Goal: Information Seeking & Learning: Learn about a topic

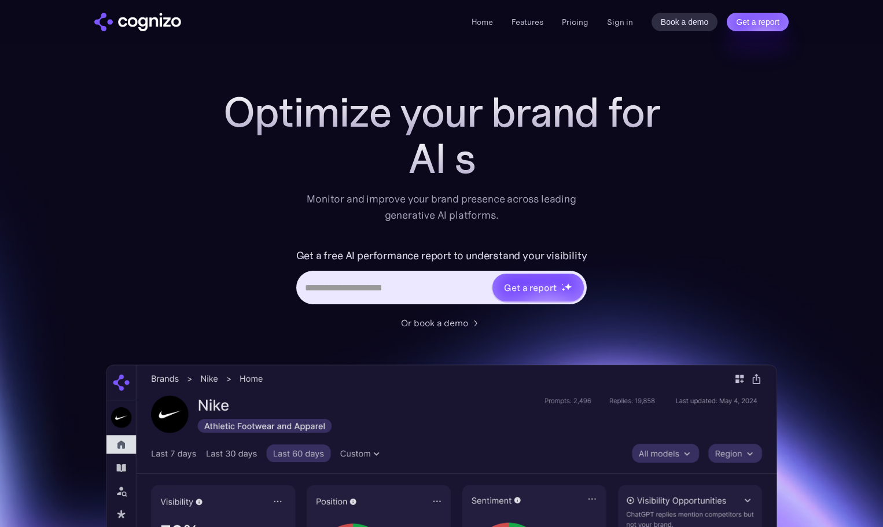
scroll to position [171, 0]
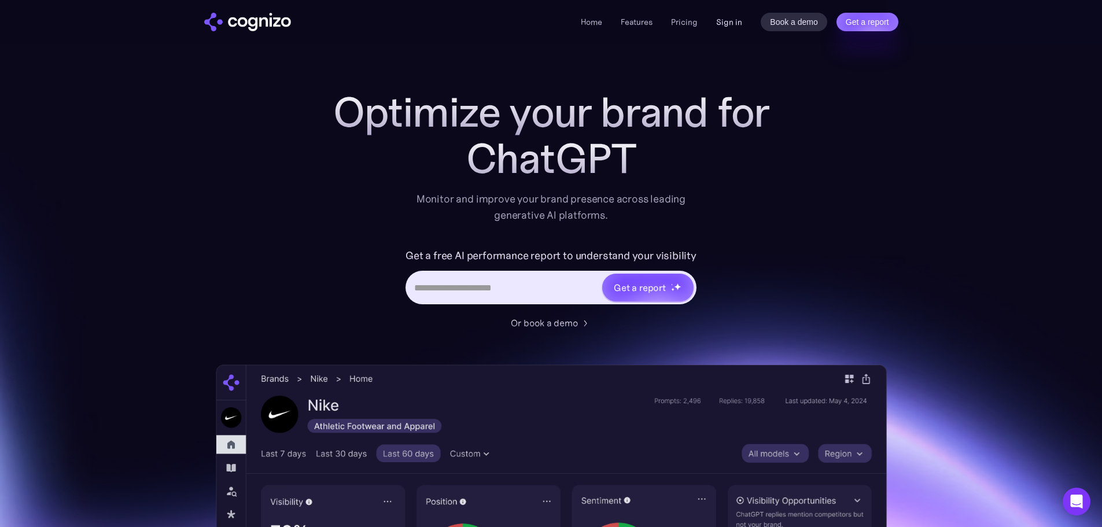
click at [739, 22] on link "Sign in" at bounding box center [729, 22] width 26 height 14
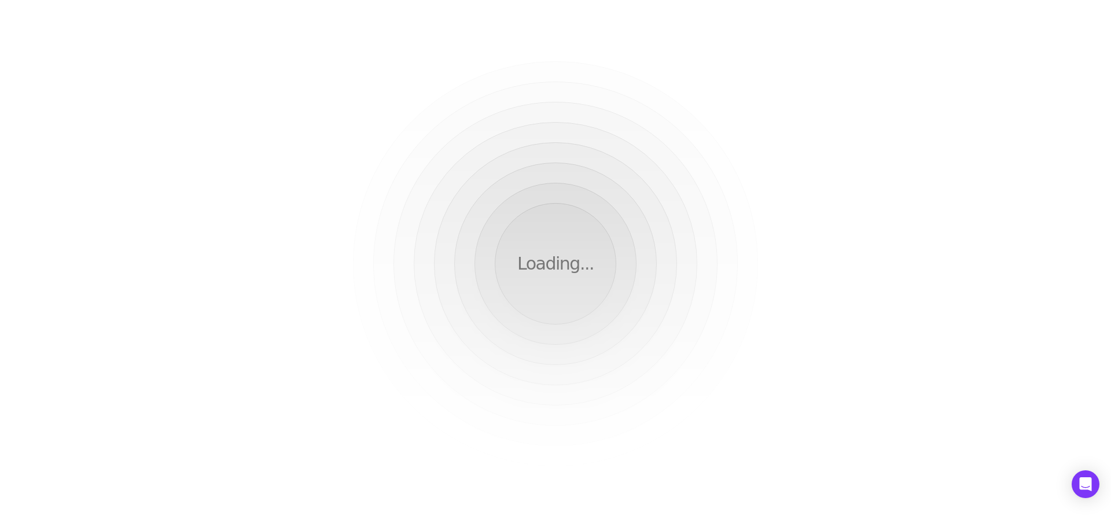
scroll to position [171, 0]
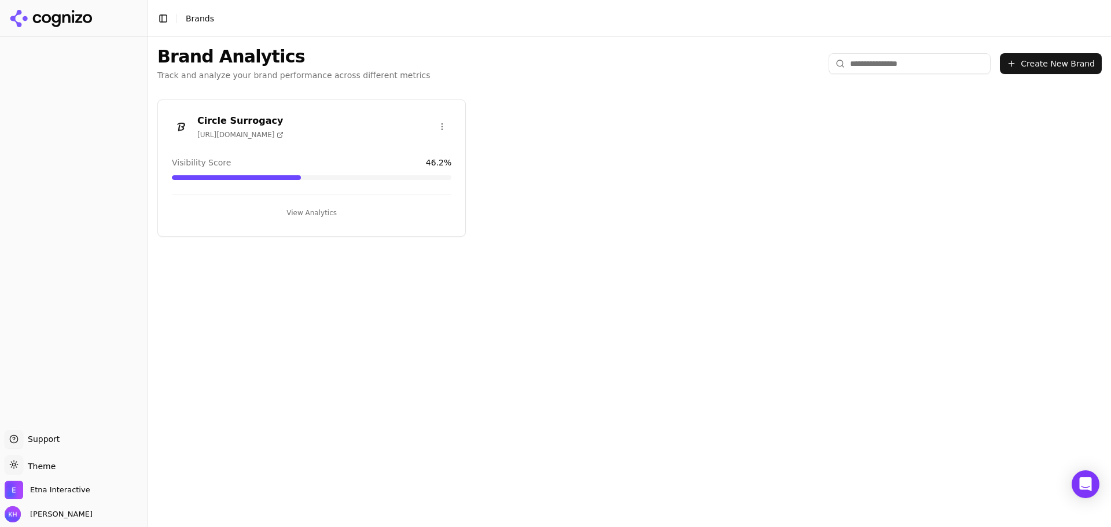
click at [358, 132] on div "Circle Surrogacy https://circlesurrogacy.com" at bounding box center [311, 126] width 279 height 25
click at [223, 121] on h3 "Circle Surrogacy" at bounding box center [240, 121] width 86 height 14
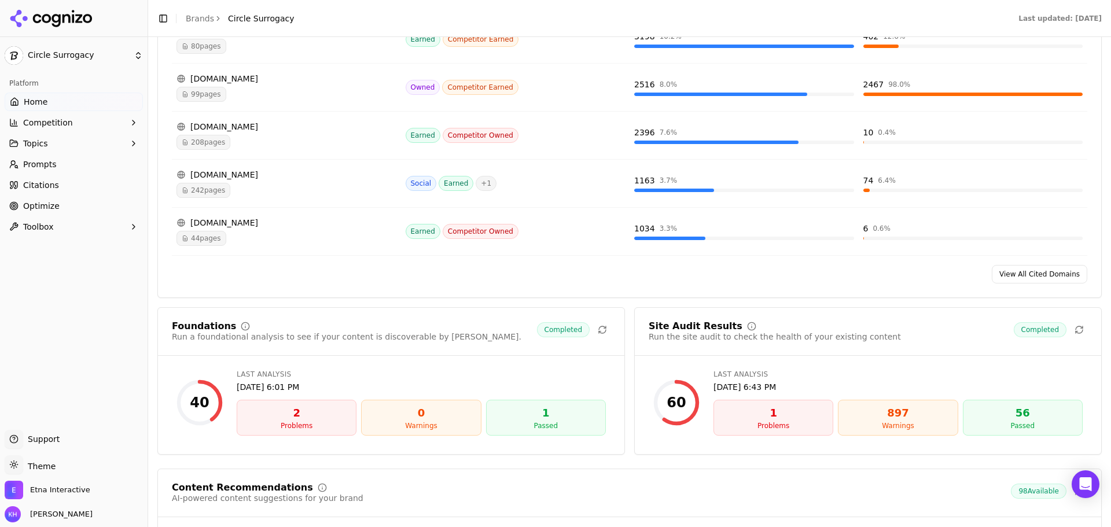
scroll to position [1270, 0]
click at [293, 414] on div "2" at bounding box center [296, 412] width 109 height 16
click at [297, 423] on div "Problems" at bounding box center [296, 424] width 109 height 9
click at [299, 423] on div "Problems" at bounding box center [296, 424] width 109 height 9
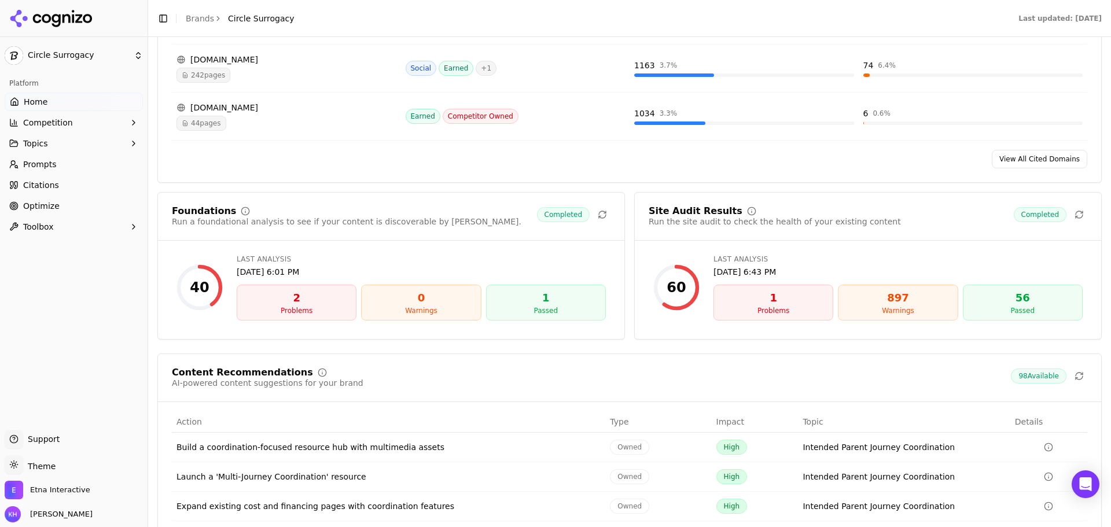
scroll to position [1385, 0]
click at [285, 312] on div "Problems" at bounding box center [296, 309] width 109 height 9
click at [292, 302] on div "2" at bounding box center [296, 297] width 109 height 16
click at [536, 304] on div "1" at bounding box center [545, 297] width 109 height 16
click at [747, 297] on div "1" at bounding box center [772, 297] width 109 height 16
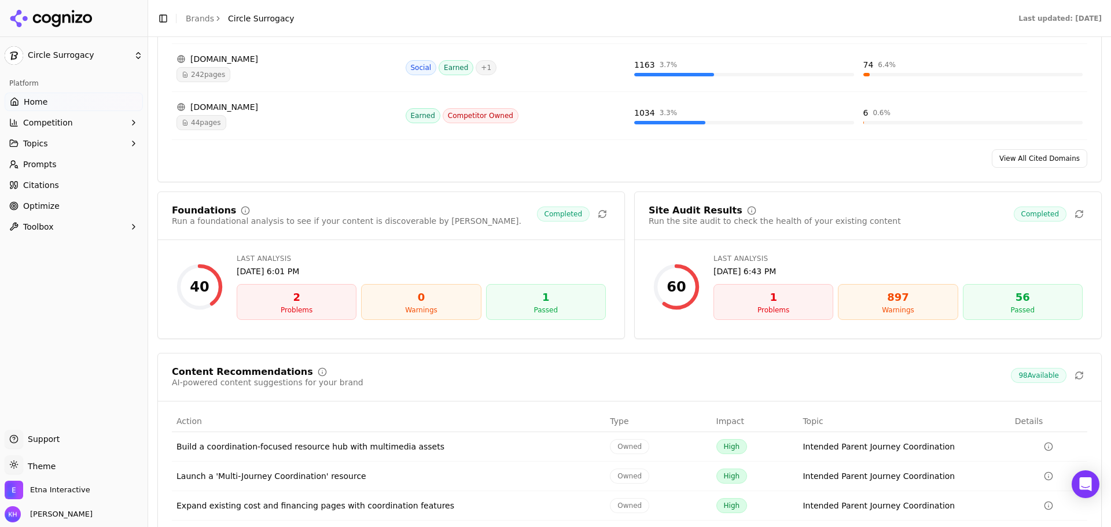
click at [1042, 216] on span "Completed" at bounding box center [1039, 213] width 53 height 15
click at [1015, 294] on div "56" at bounding box center [1022, 297] width 109 height 16
click at [916, 303] on div "897" at bounding box center [897, 297] width 109 height 16
drag, startPoint x: 746, startPoint y: 219, endPoint x: 884, endPoint y: 220, distance: 138.2
type textarea "**********"
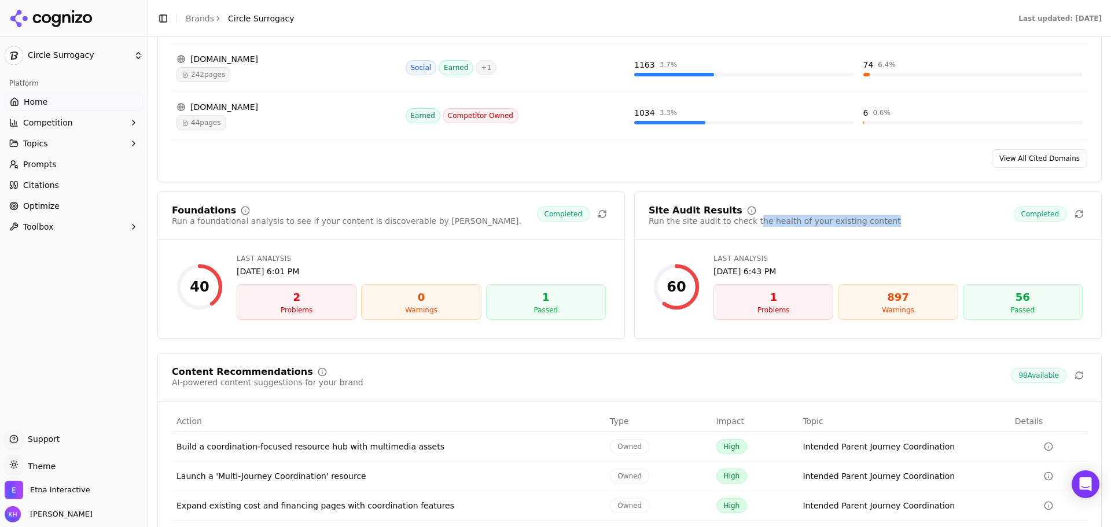
click at [884, 220] on div "Site Audit Results Run the site audit to check the health of your existing cont…" at bounding box center [867, 216] width 438 height 21
click at [883, 223] on div "Site Audit Results Run the site audit to check the health of your existing cont…" at bounding box center [867, 216] width 438 height 21
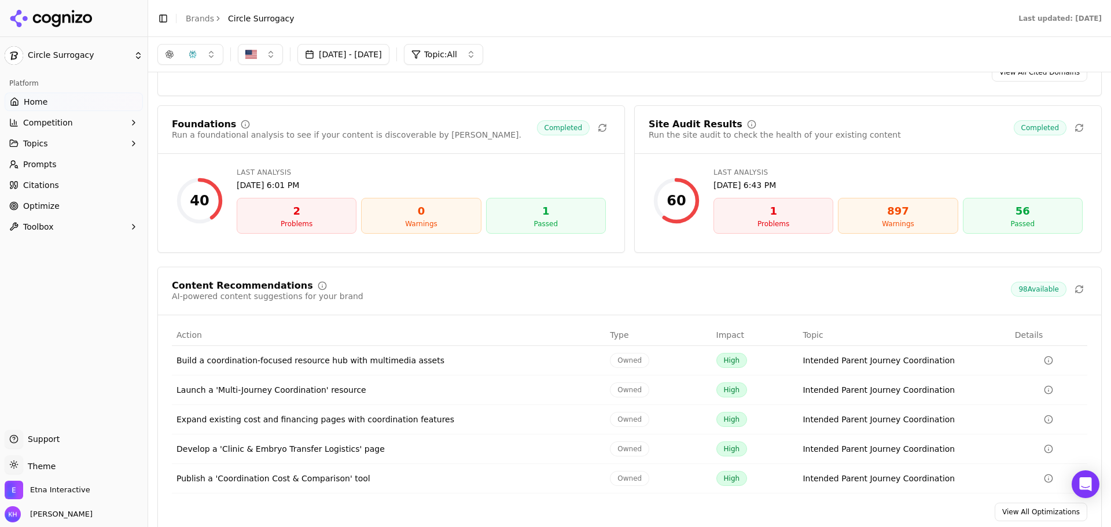
scroll to position [1404, 0]
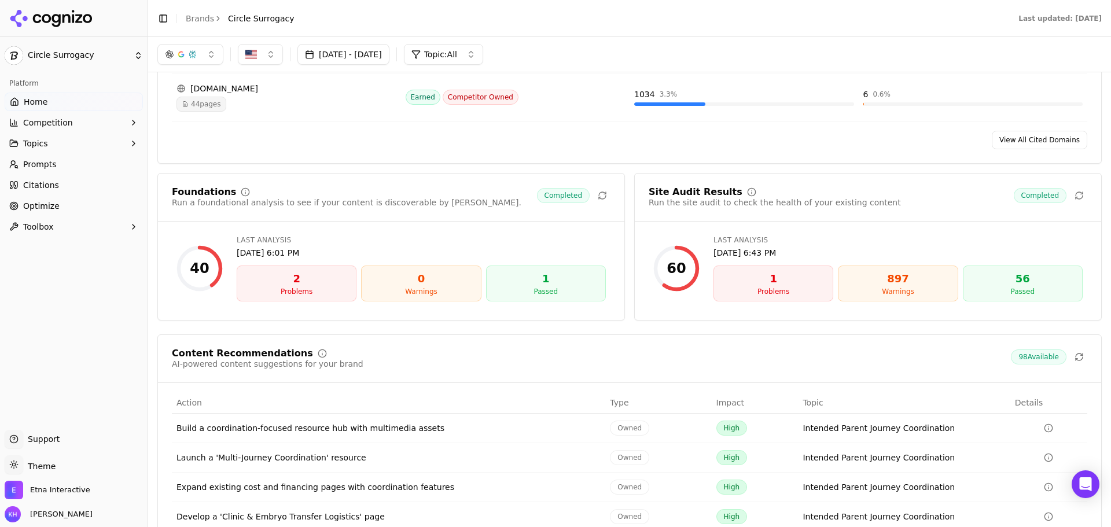
click at [282, 282] on div "2" at bounding box center [296, 279] width 109 height 16
click at [189, 196] on div "Foundations" at bounding box center [204, 191] width 64 height 9
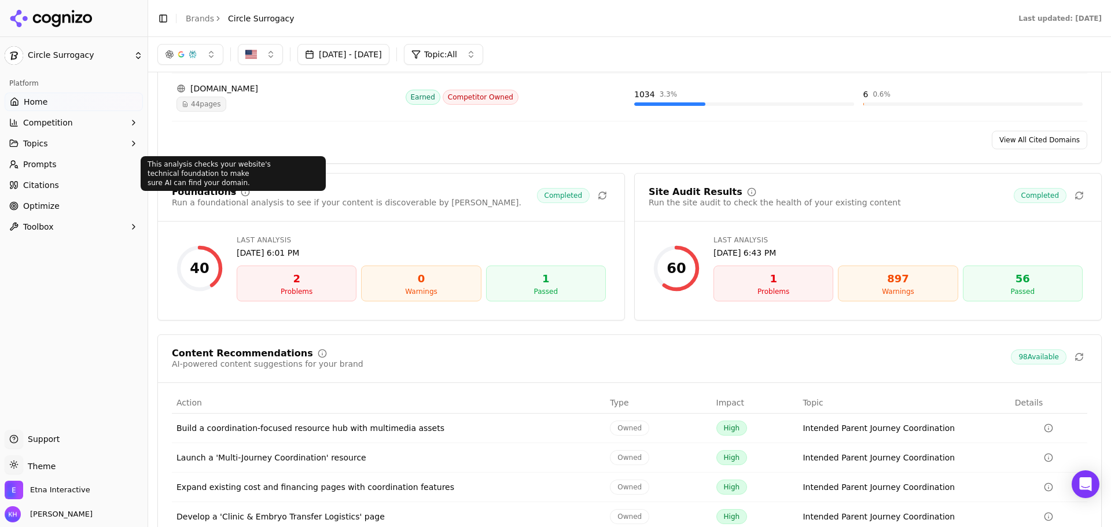
drag, startPoint x: 260, startPoint y: 188, endPoint x: 349, endPoint y: 197, distance: 90.1
click at [264, 189] on div "Foundations" at bounding box center [346, 191] width 349 height 9
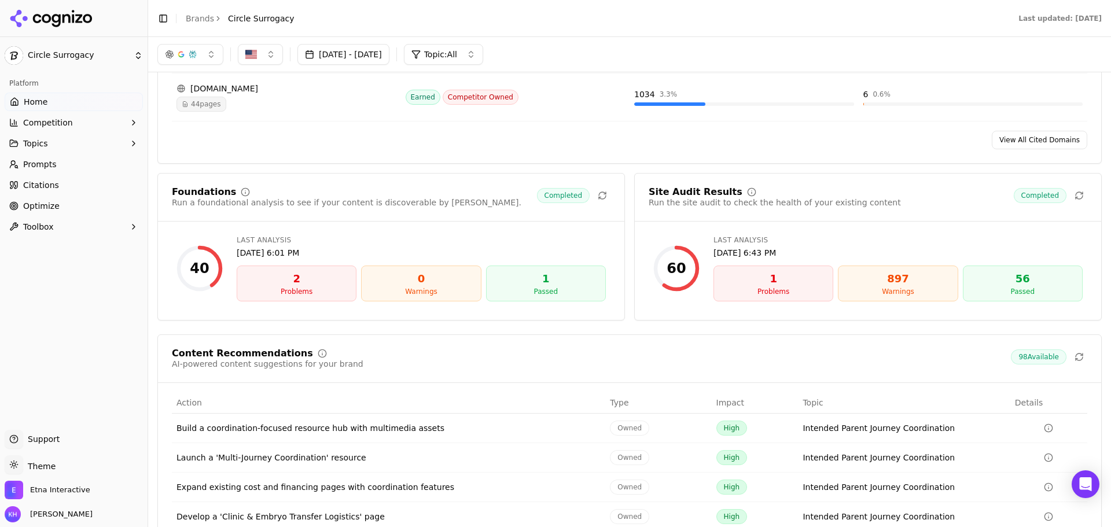
click at [366, 198] on div "Run a foundational analysis to see if your content is discoverable by AI." at bounding box center [346, 203] width 349 height 12
click at [580, 192] on span "Completed" at bounding box center [563, 195] width 53 height 15
click at [439, 291] on div "Warnings" at bounding box center [420, 291] width 109 height 9
drag, startPoint x: 418, startPoint y: 282, endPoint x: 317, endPoint y: 278, distance: 101.3
click at [399, 279] on div "0" at bounding box center [420, 279] width 109 height 16
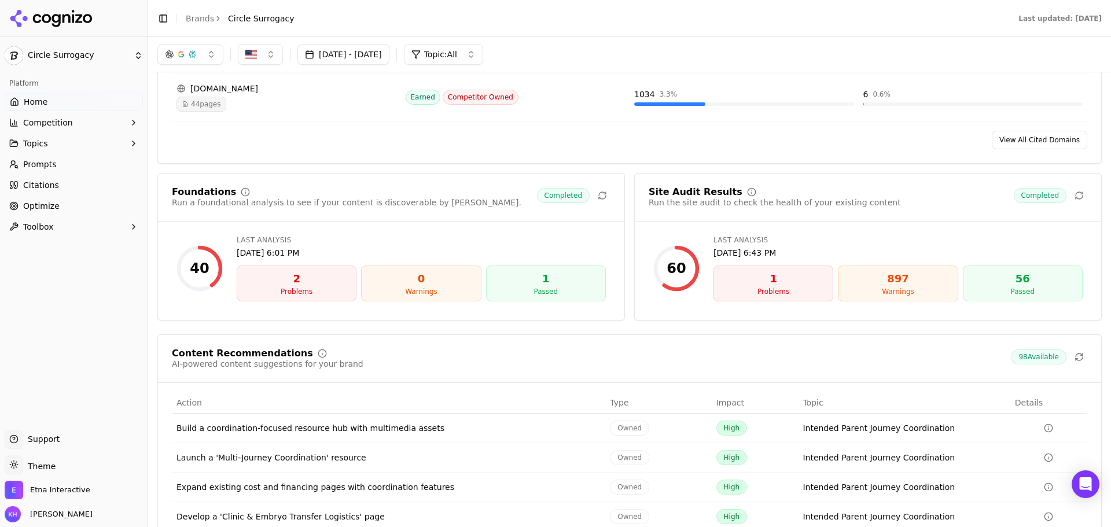
click at [293, 278] on div "2" at bounding box center [296, 279] width 109 height 16
click at [276, 296] on div "Problems" at bounding box center [296, 291] width 109 height 9
click at [298, 278] on div "2" at bounding box center [296, 279] width 109 height 16
click at [284, 277] on div "2" at bounding box center [296, 279] width 109 height 16
drag, startPoint x: 448, startPoint y: 274, endPoint x: 464, endPoint y: 277, distance: 17.1
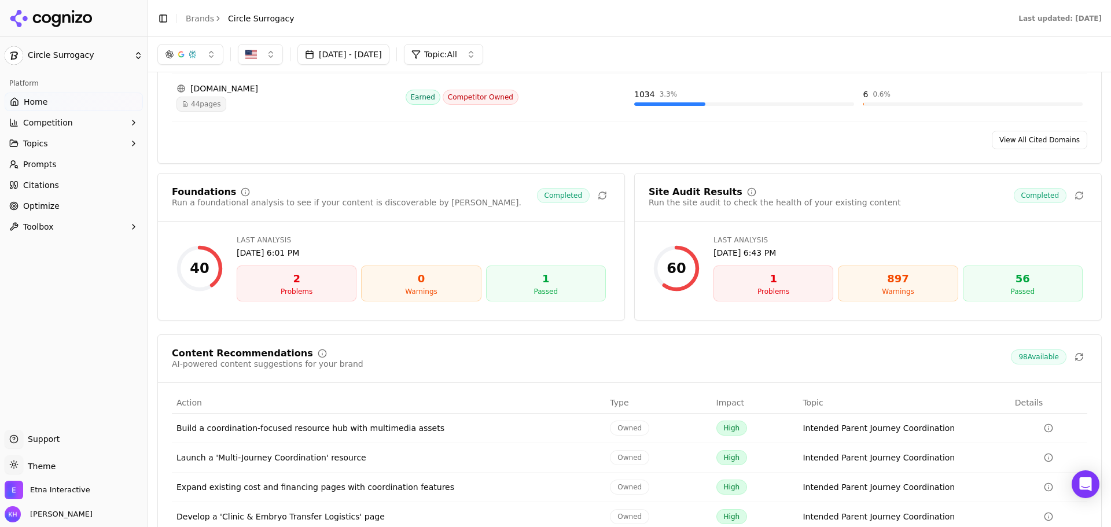
click at [448, 274] on div "0" at bounding box center [420, 279] width 109 height 16
click at [542, 280] on div "1" at bounding box center [545, 279] width 109 height 16
drag, startPoint x: 185, startPoint y: 261, endPoint x: 207, endPoint y: 212, distance: 53.9
click at [202, 222] on div "Foundations Run a foundational analysis to see if your content is discoverable …" at bounding box center [390, 246] width 467 height 147
click at [189, 204] on div "Run a foundational analysis to see if your content is discoverable by AI." at bounding box center [346, 203] width 349 height 12
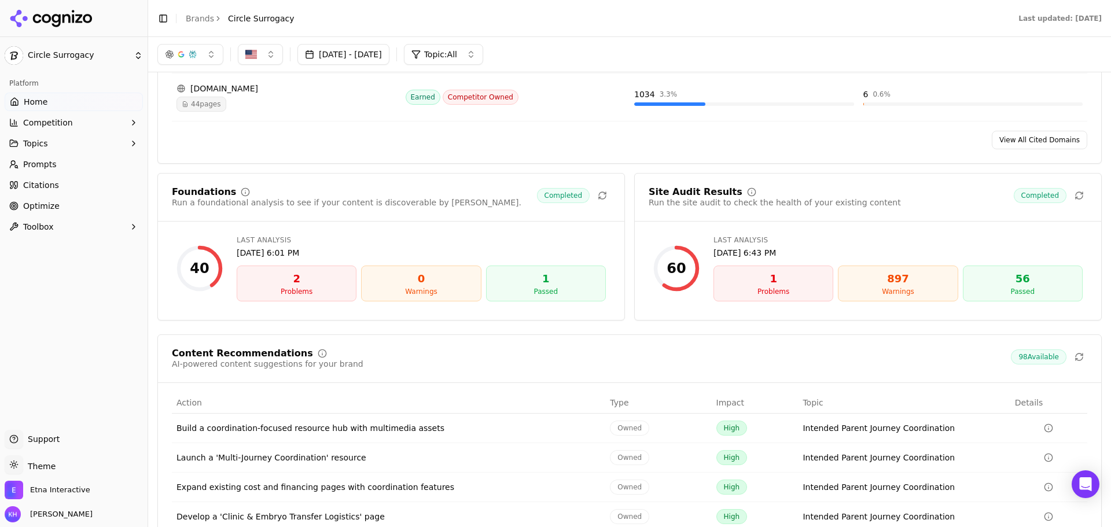
click at [779, 285] on div "1" at bounding box center [772, 279] width 109 height 16
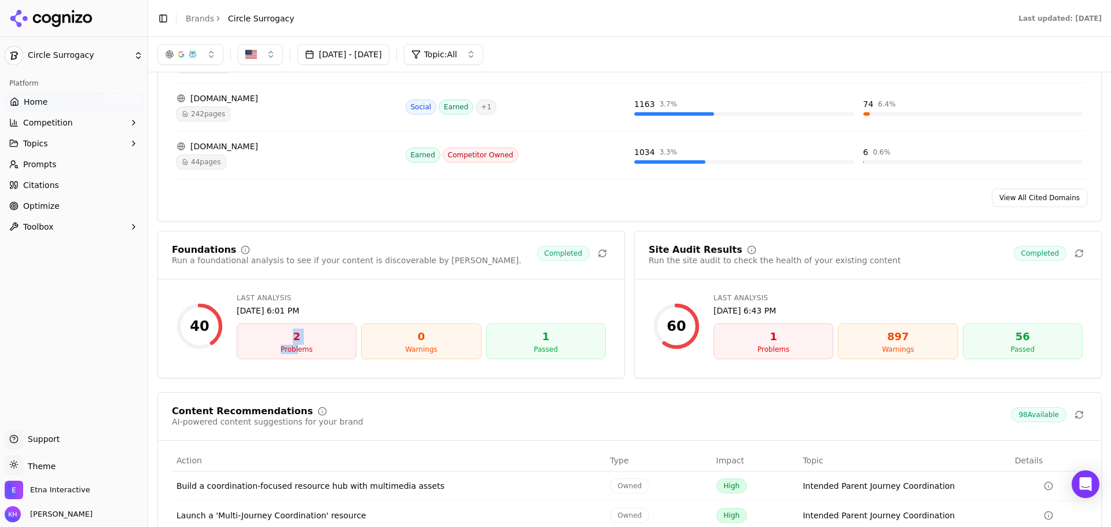
click at [298, 345] on div "2 Problems" at bounding box center [297, 341] width 120 height 36
click at [300, 361] on div "40 Last Analysis Jul 24, 2025, 6:01 PM 2 Problems 0 Warnings 1 Passed" at bounding box center [391, 326] width 438 height 75
click at [1030, 250] on span "Completed" at bounding box center [1039, 253] width 53 height 15
drag, startPoint x: 1068, startPoint y: 250, endPoint x: 880, endPoint y: 275, distance: 190.2
click at [890, 275] on div "Site Audit Results Run the site audit to check the health of your existing cont…" at bounding box center [868, 262] width 466 height 34
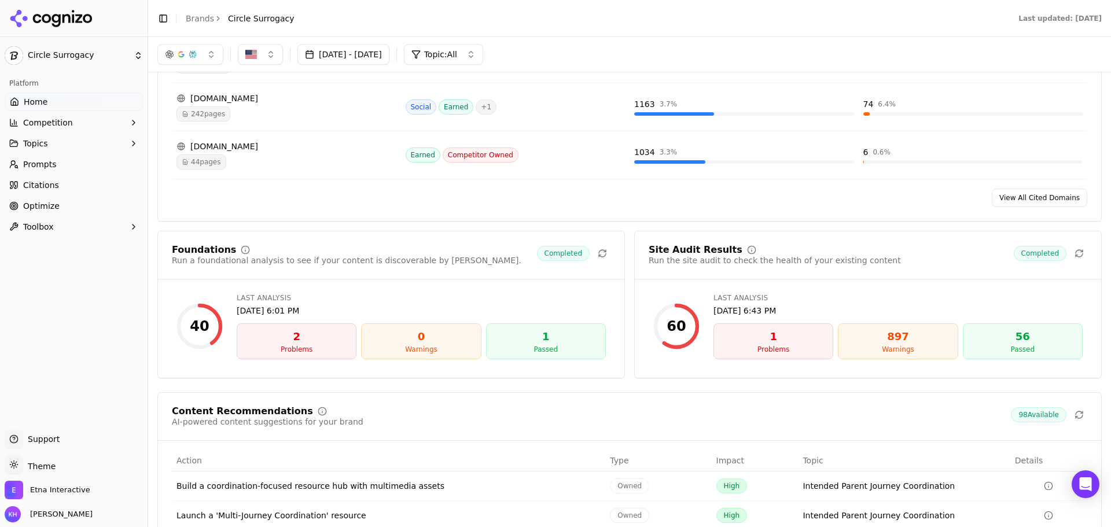
click at [892, 342] on div "897" at bounding box center [897, 337] width 109 height 16
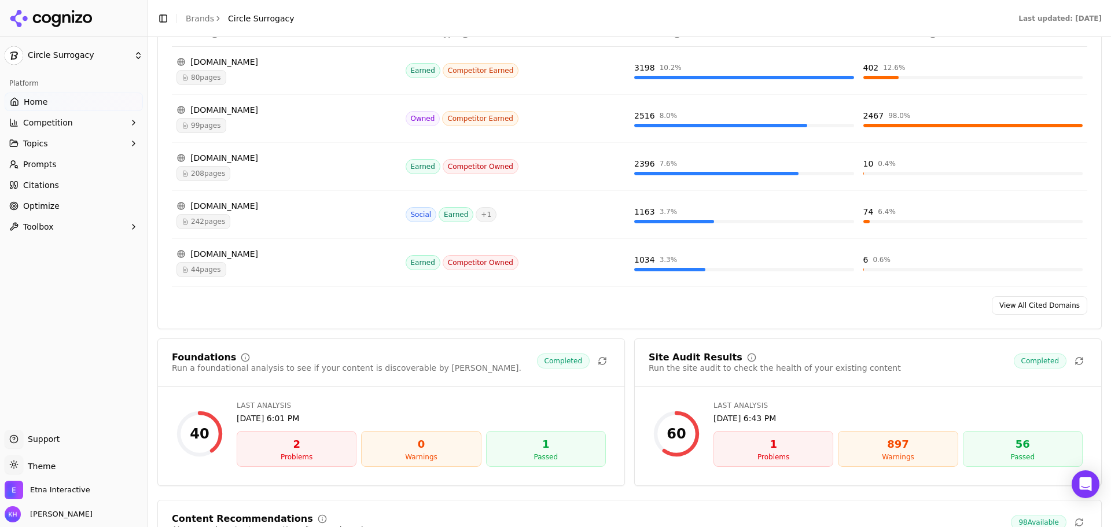
scroll to position [1330, 0]
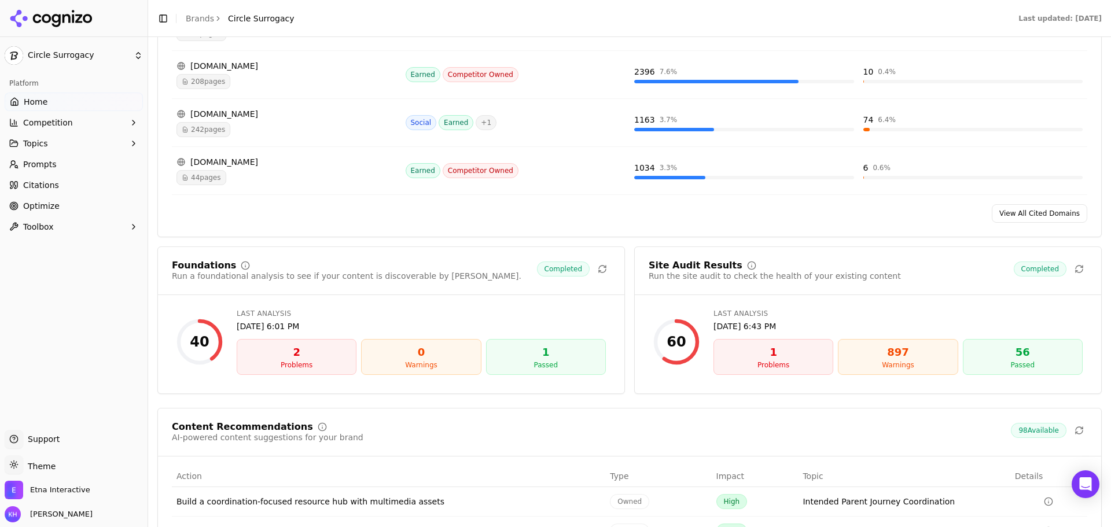
drag, startPoint x: 283, startPoint y: 352, endPoint x: 198, endPoint y: 268, distance: 119.0
click at [283, 352] on div "2" at bounding box center [296, 352] width 109 height 16
click at [198, 268] on div "Foundations" at bounding box center [204, 265] width 64 height 9
click at [212, 262] on div "Foundations" at bounding box center [204, 265] width 64 height 9
drag, startPoint x: 554, startPoint y: 269, endPoint x: 542, endPoint y: 322, distance: 54.5
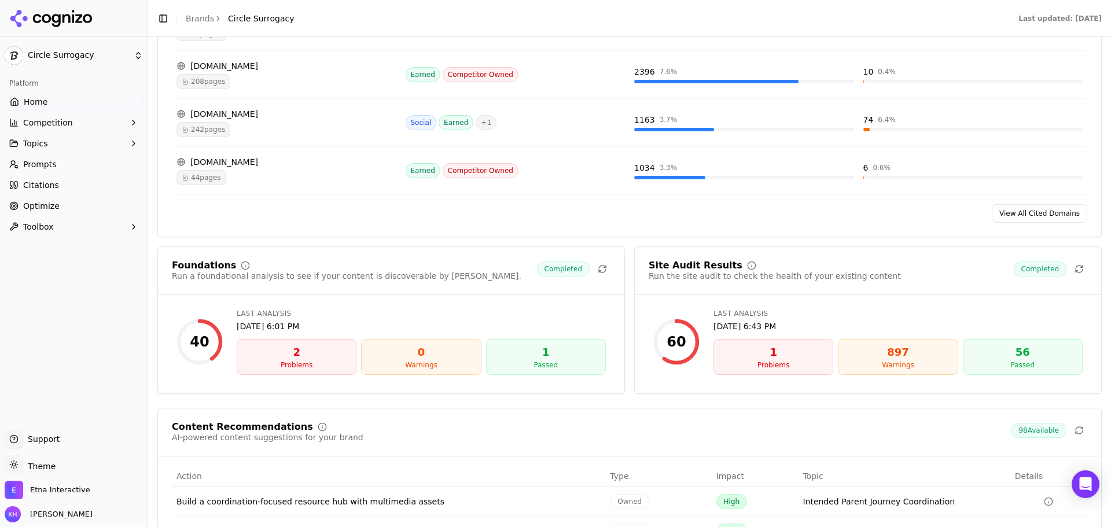
click at [554, 268] on span "Completed" at bounding box center [563, 268] width 53 height 15
click at [541, 352] on div "1" at bounding box center [545, 352] width 109 height 16
click at [463, 348] on div "0" at bounding box center [420, 352] width 109 height 16
click at [265, 328] on div "Jul 24, 2025, 6:01 PM" at bounding box center [421, 326] width 369 height 12
click at [335, 363] on div "Problems" at bounding box center [296, 364] width 109 height 9
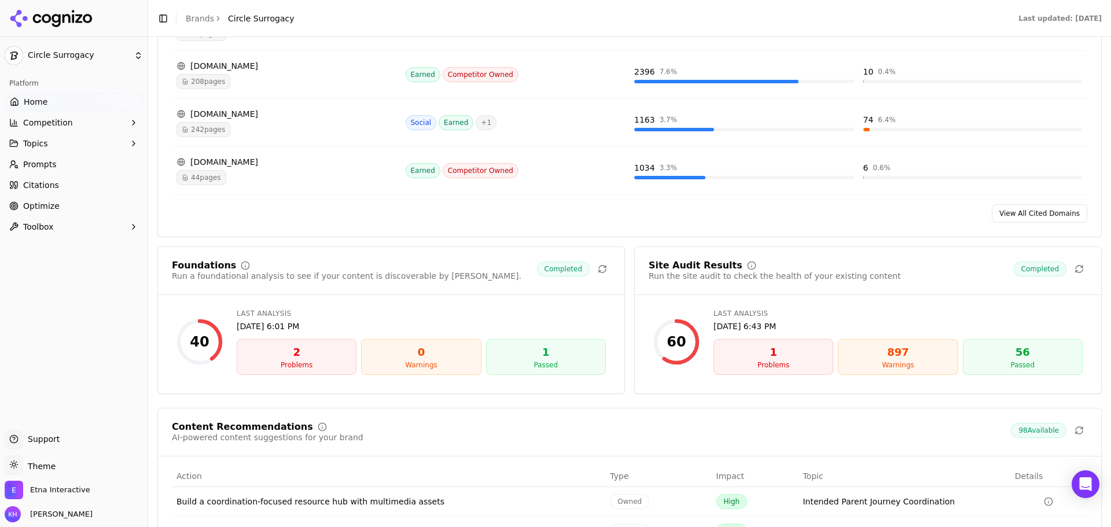
click at [769, 359] on div "1" at bounding box center [772, 352] width 109 height 16
click at [910, 354] on div "897" at bounding box center [897, 352] width 109 height 16
click at [903, 355] on div "897" at bounding box center [897, 352] width 109 height 16
drag, startPoint x: 920, startPoint y: 350, endPoint x: 877, endPoint y: 356, distance: 42.7
click at [877, 356] on div "897" at bounding box center [897, 352] width 109 height 16
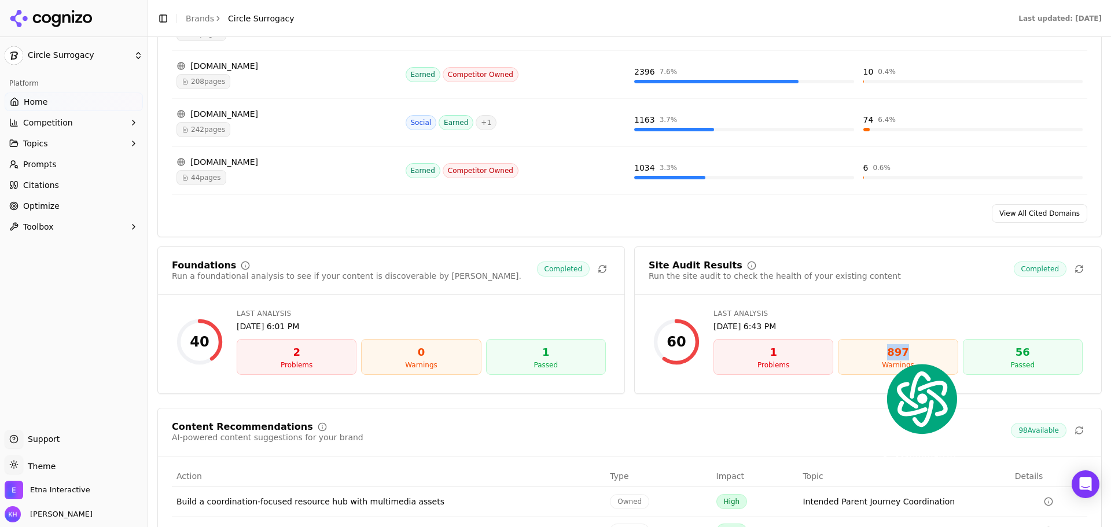
click at [885, 301] on div "Site Audit Results Run the site audit to check the health of your existing cont…" at bounding box center [867, 319] width 467 height 147
click at [106, 142] on button "Topics" at bounding box center [74, 143] width 138 height 19
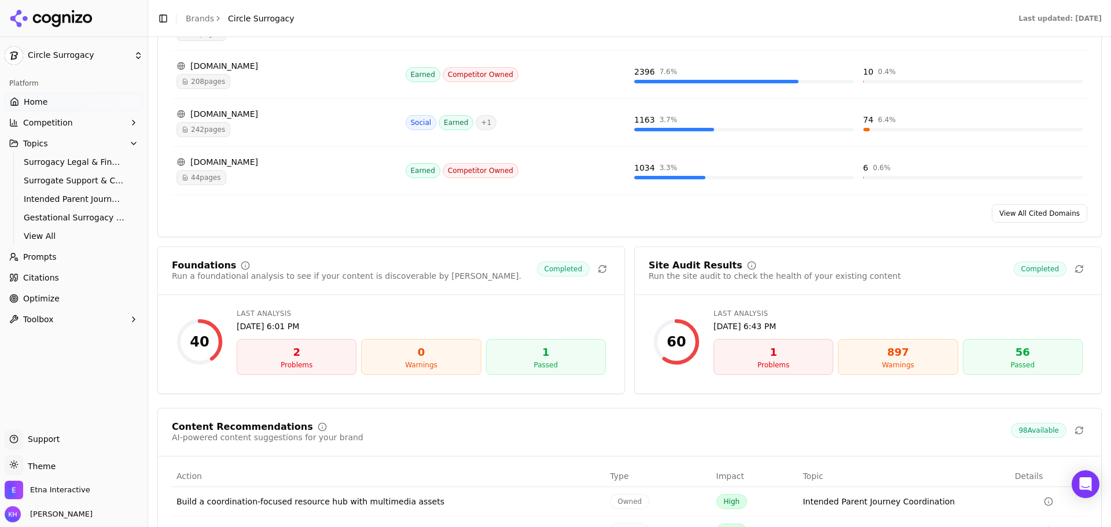
click at [67, 319] on button "Toolbox" at bounding box center [74, 319] width 138 height 19
click at [295, 353] on div "2" at bounding box center [296, 352] width 109 height 16
click at [377, 364] on div "2 Problems 0 Warnings 1 Passed" at bounding box center [421, 357] width 369 height 36
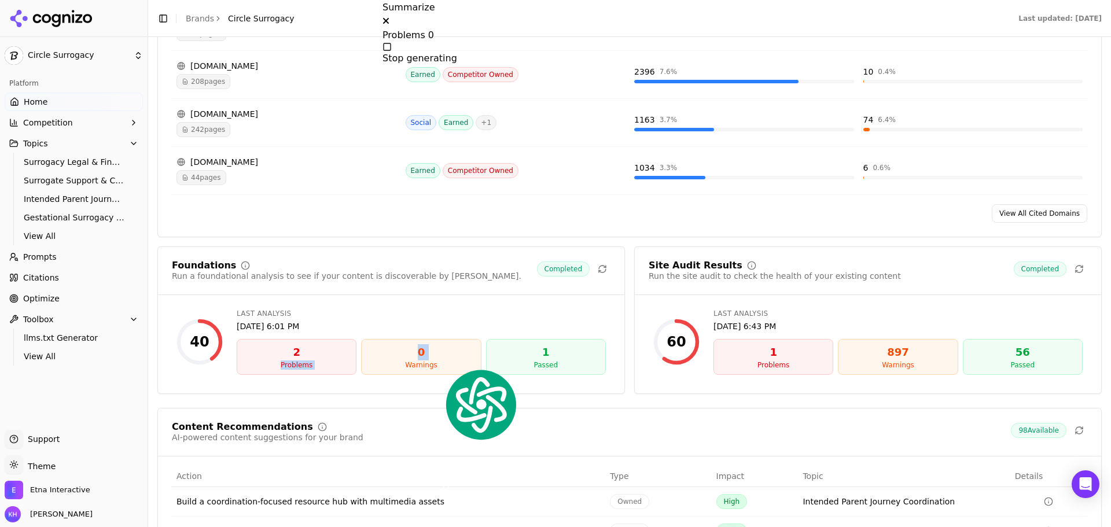
scroll to position [185, 0]
click at [419, 355] on div "0" at bounding box center [420, 352] width 109 height 16
drag, startPoint x: 538, startPoint y: 360, endPoint x: 544, endPoint y: 350, distance: 11.7
click at [540, 358] on div "1" at bounding box center [545, 352] width 109 height 16
click at [544, 350] on div "1" at bounding box center [545, 352] width 109 height 16
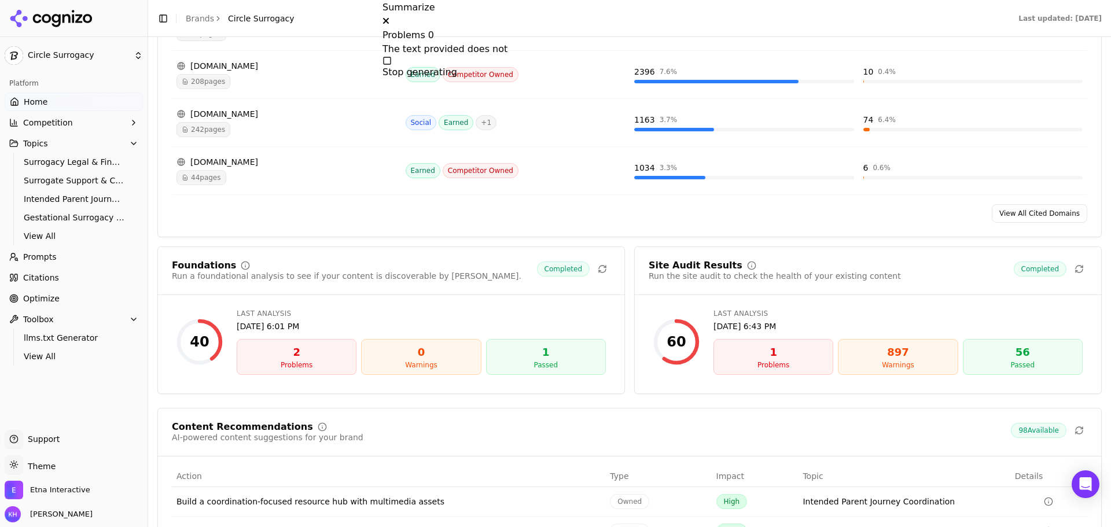
click at [562, 330] on div "Jul 24, 2025, 6:01 PM" at bounding box center [421, 326] width 369 height 12
click at [536, 319] on div "Last Analysis Jul 24, 2025, 6:01 PM" at bounding box center [421, 320] width 369 height 23
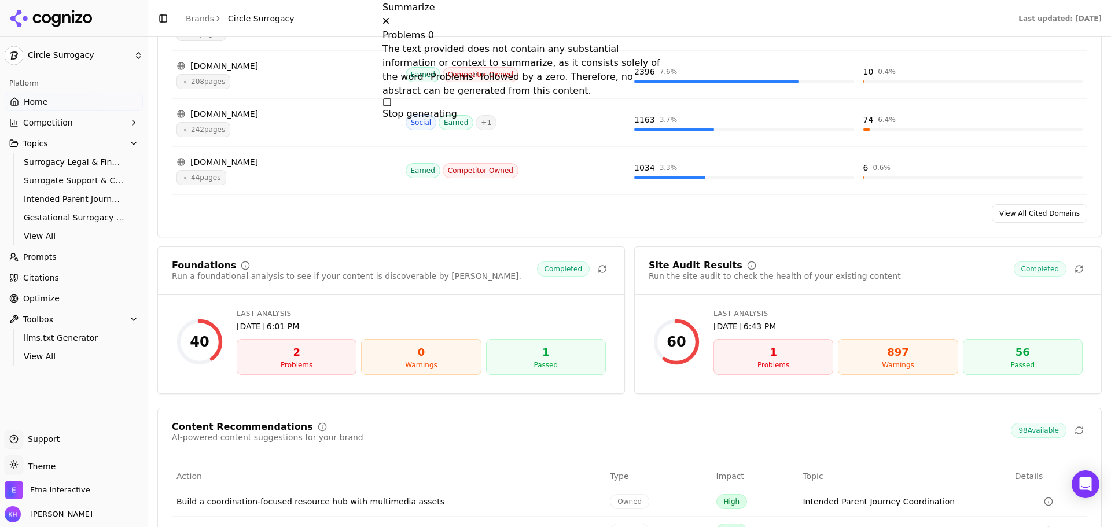
scroll to position [171, 0]
click at [389, 16] on icon at bounding box center [385, 20] width 7 height 9
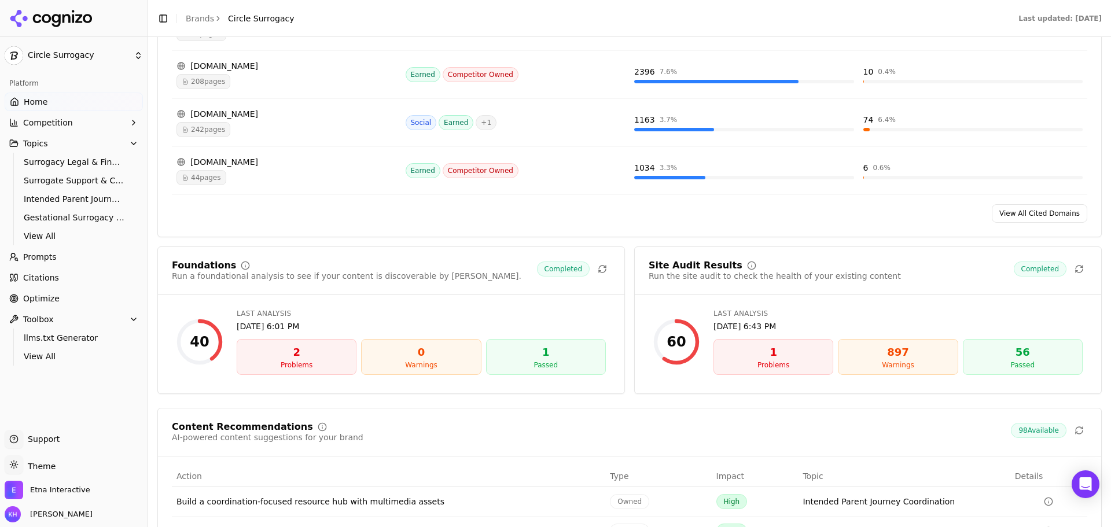
click at [50, 297] on span "Optimize" at bounding box center [41, 299] width 36 height 12
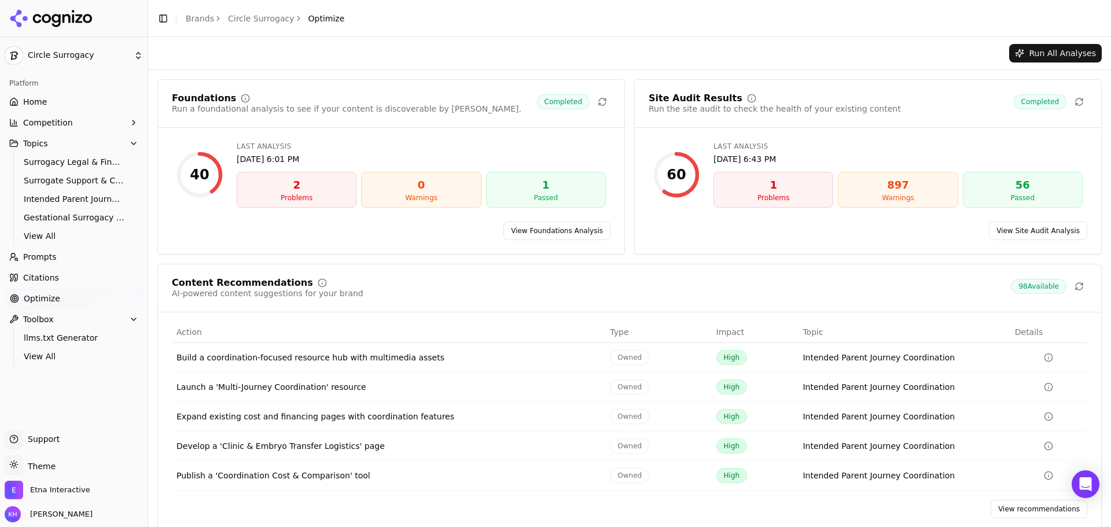
click at [25, 276] on span "Citations" at bounding box center [41, 278] width 36 height 12
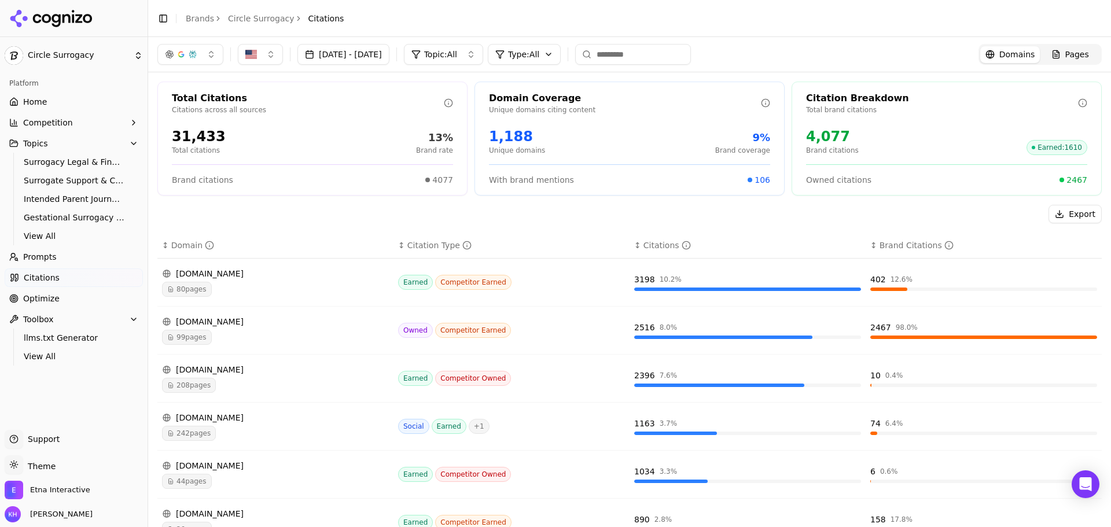
click at [46, 296] on span "Optimize" at bounding box center [41, 299] width 36 height 12
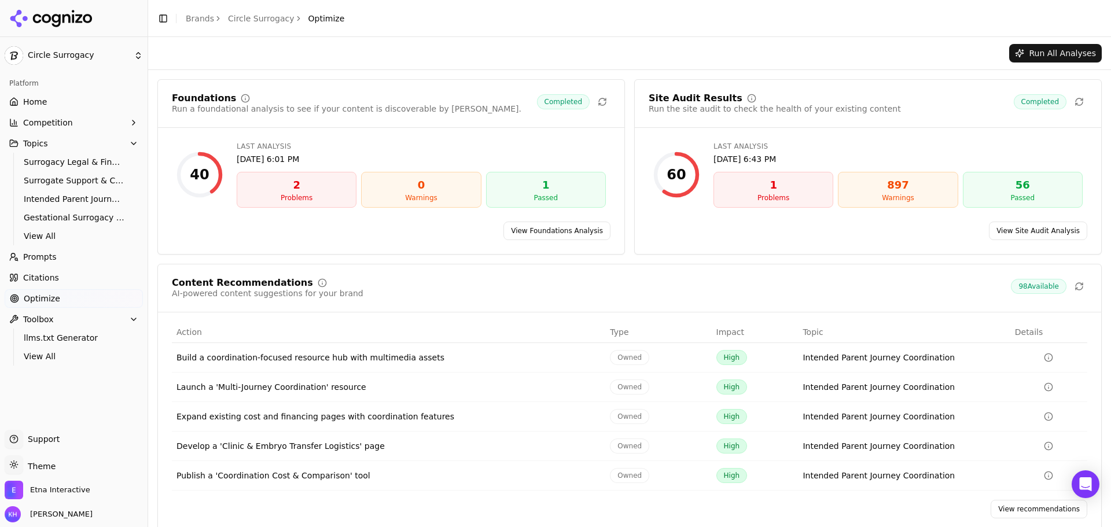
click at [559, 231] on link "View Foundations Analysis" at bounding box center [556, 231] width 107 height 19
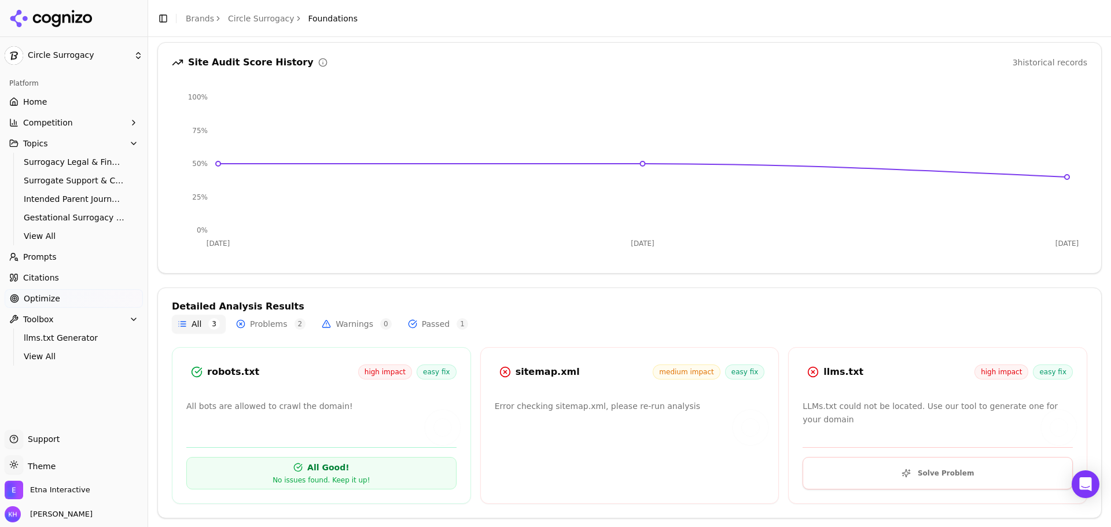
scroll to position [122, 0]
click at [651, 404] on p "Error checking sitemap.xml, please re-run analysis" at bounding box center [630, 405] width 270 height 13
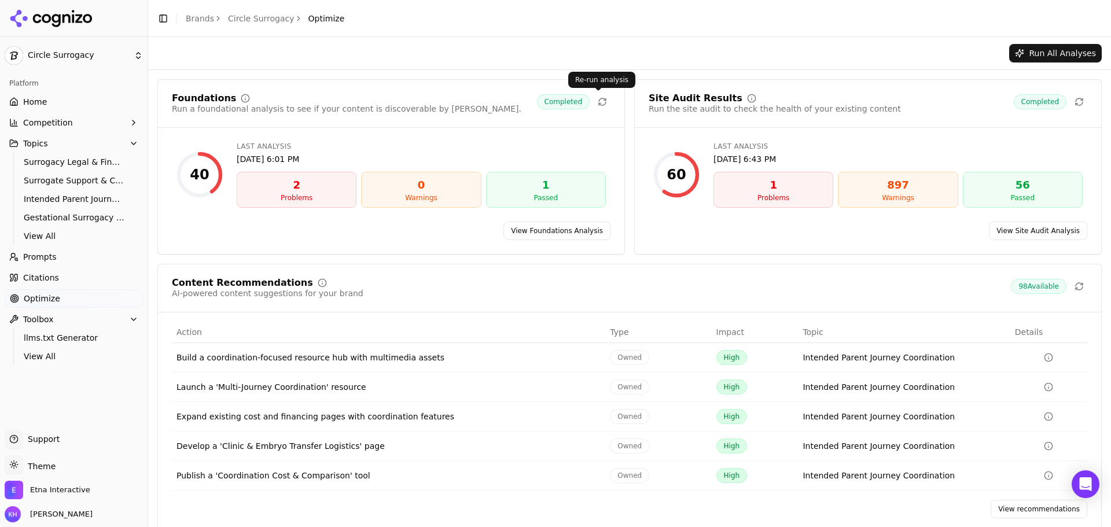
click at [594, 101] on button at bounding box center [602, 102] width 16 height 16
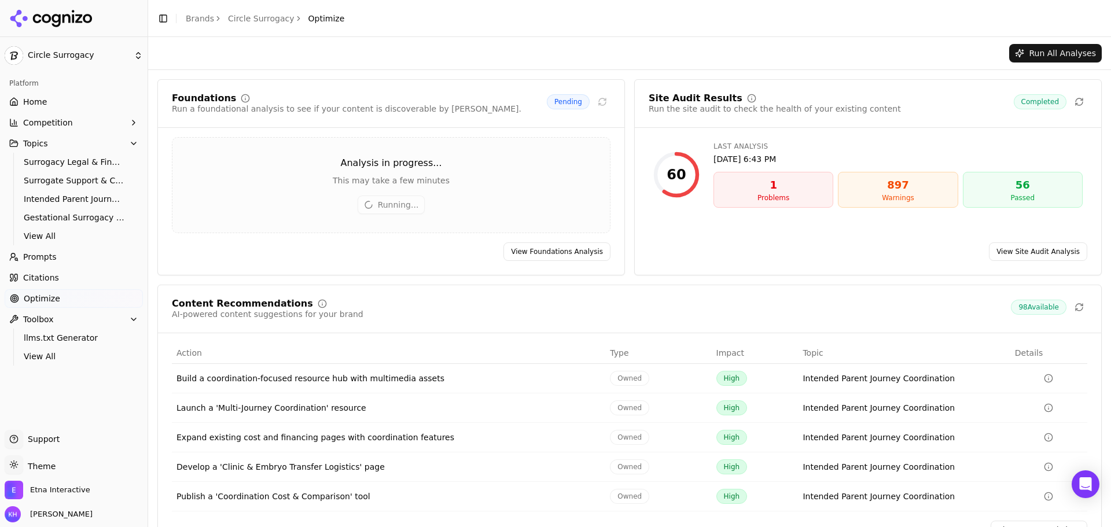
click at [1021, 249] on link "View Site Audit Analysis" at bounding box center [1037, 251] width 98 height 19
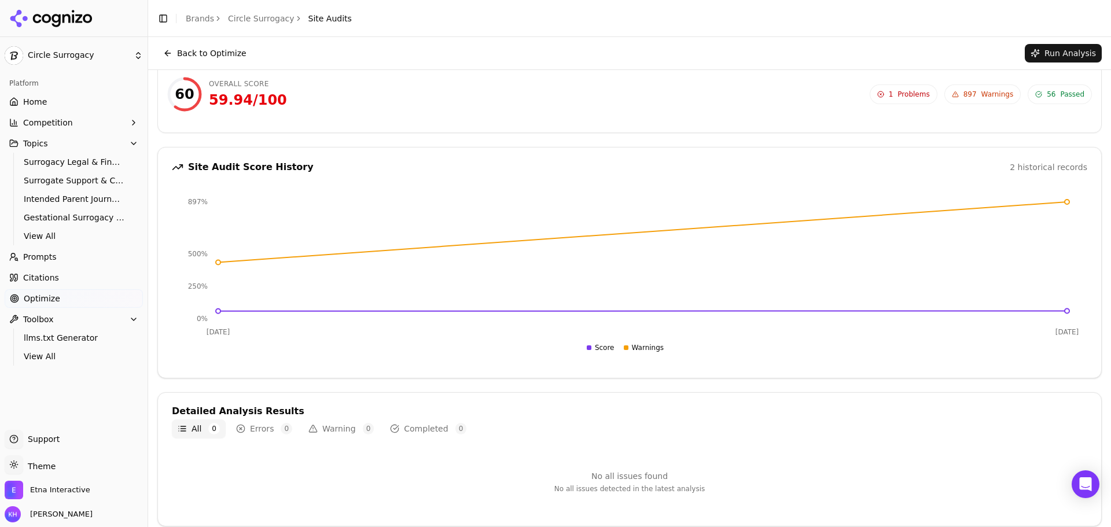
scroll to position [25, 0]
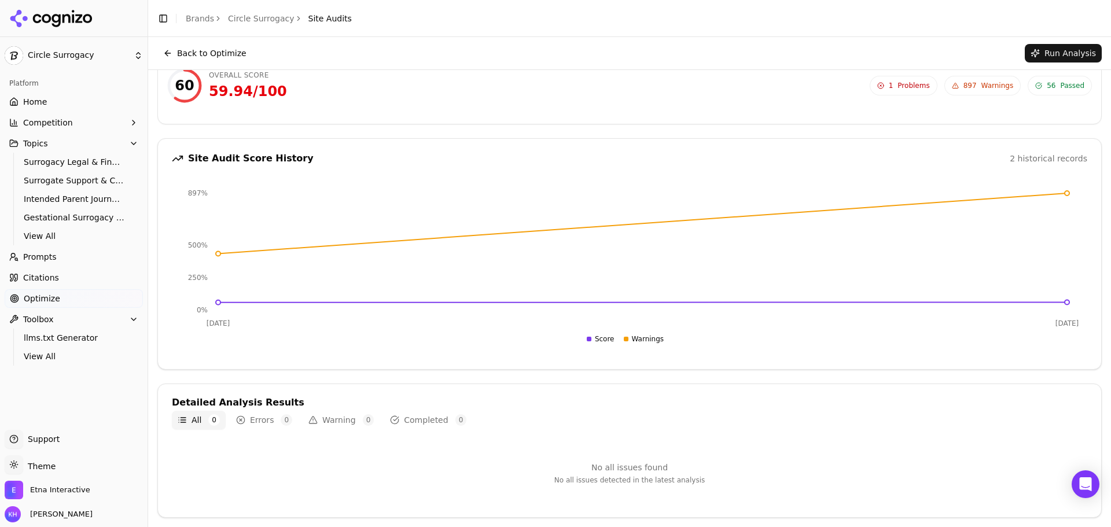
click at [971, 88] on span "897" at bounding box center [969, 85] width 13 height 9
click at [1046, 85] on span "56" at bounding box center [1050, 85] width 9 height 9
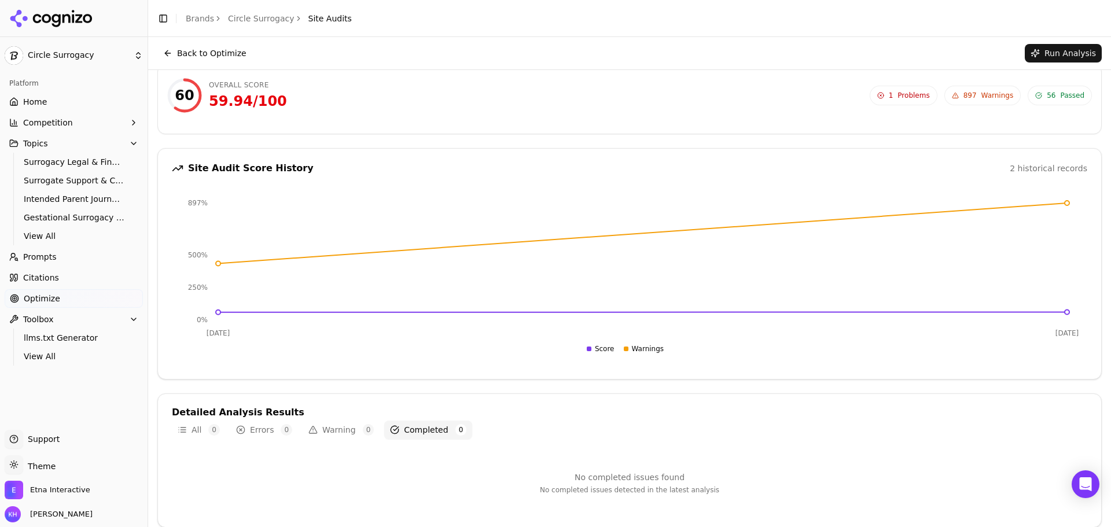
scroll to position [0, 0]
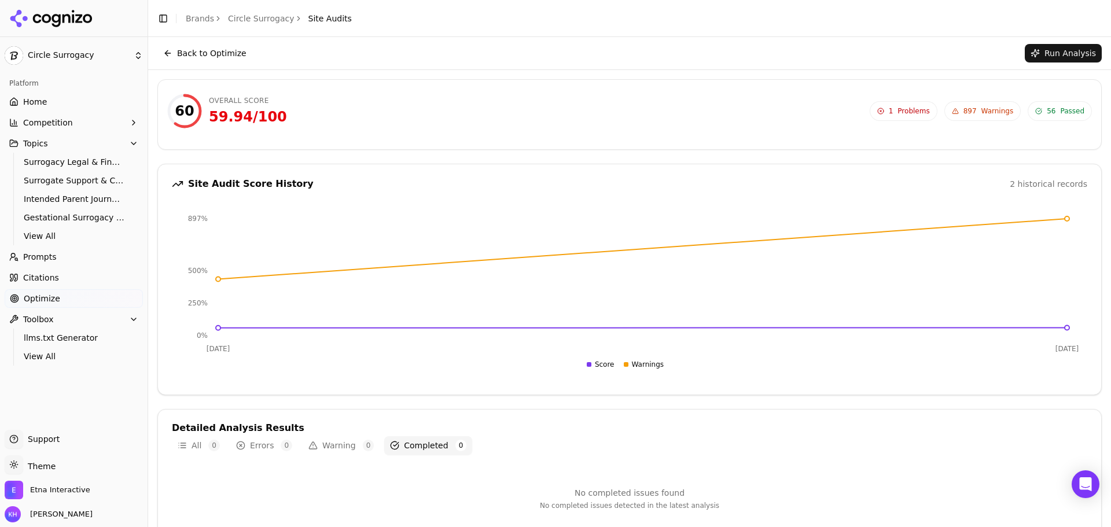
click at [167, 51] on button "Back to Optimize" at bounding box center [204, 53] width 95 height 19
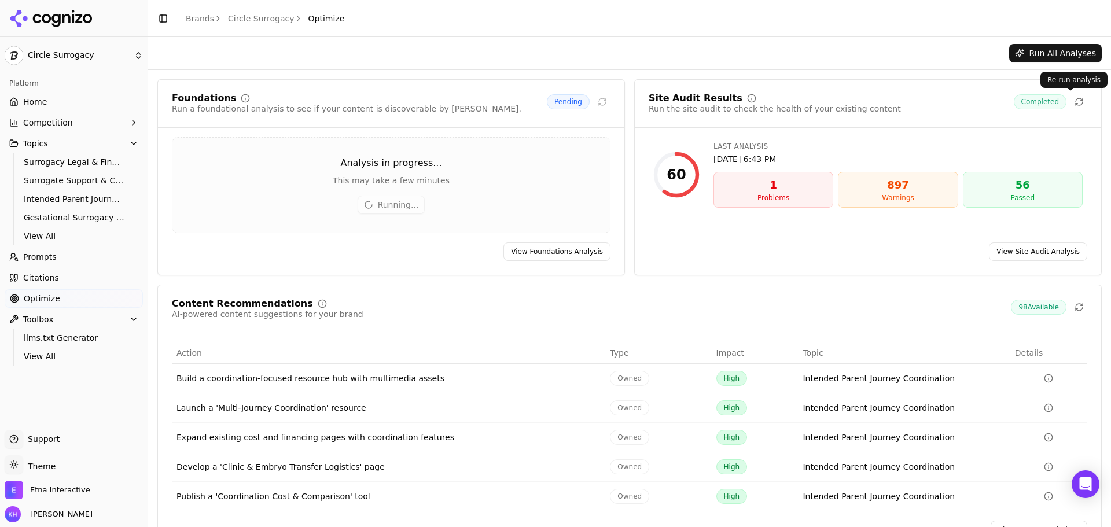
click at [1074, 100] on icon at bounding box center [1078, 101] width 9 height 9
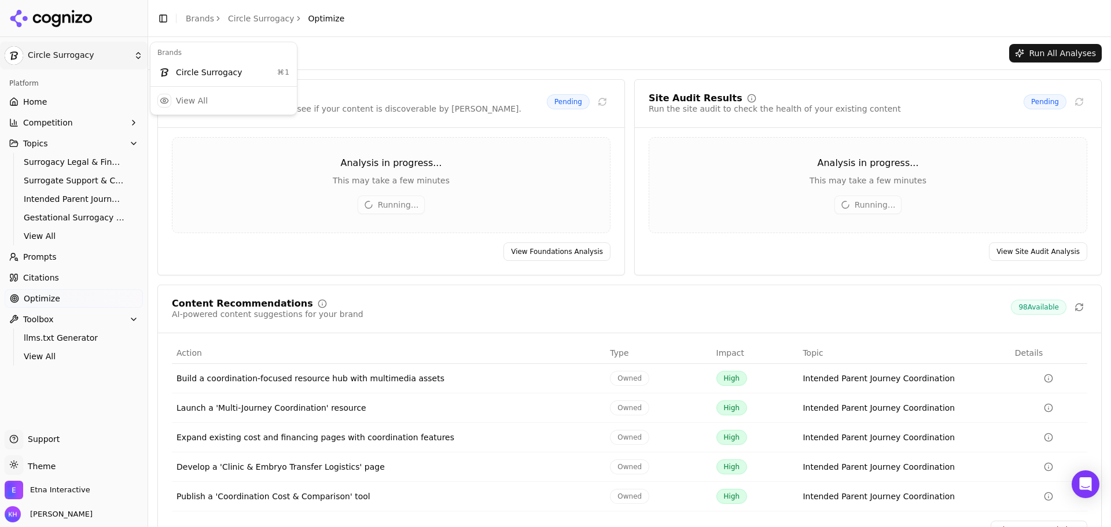
click at [197, 71] on div "Circle Surrogacy ⌘ 1" at bounding box center [224, 72] width 142 height 23
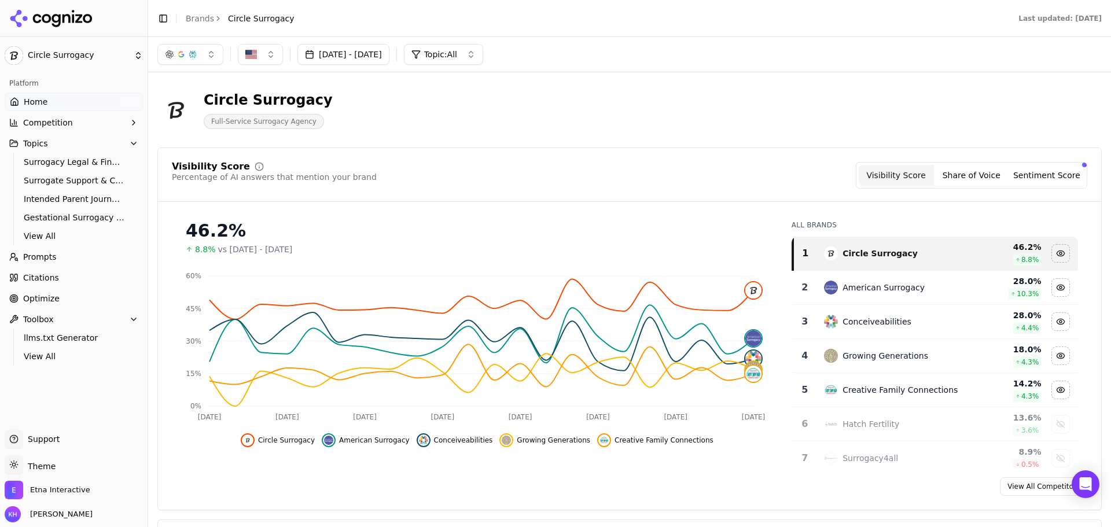
click at [639, 99] on div "Circle Surrogacy Full-Service Surrogacy Agency" at bounding box center [416, 110] width 518 height 38
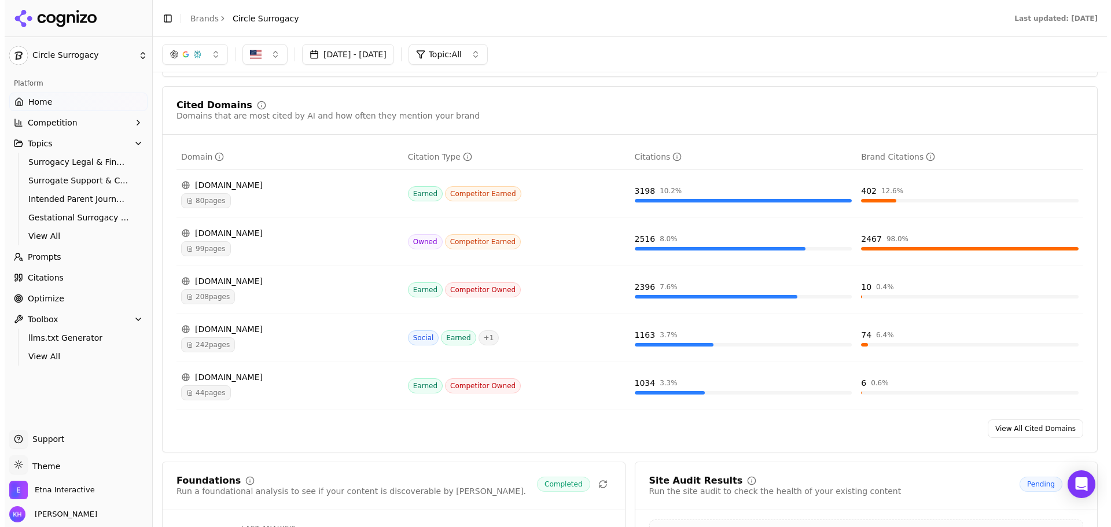
scroll to position [1115, 0]
click at [312, 439] on div "Cited Domains Domains that are most cited by AI and how often they mention your…" at bounding box center [624, 270] width 935 height 366
click at [210, 202] on span "80 pages" at bounding box center [201, 201] width 50 height 15
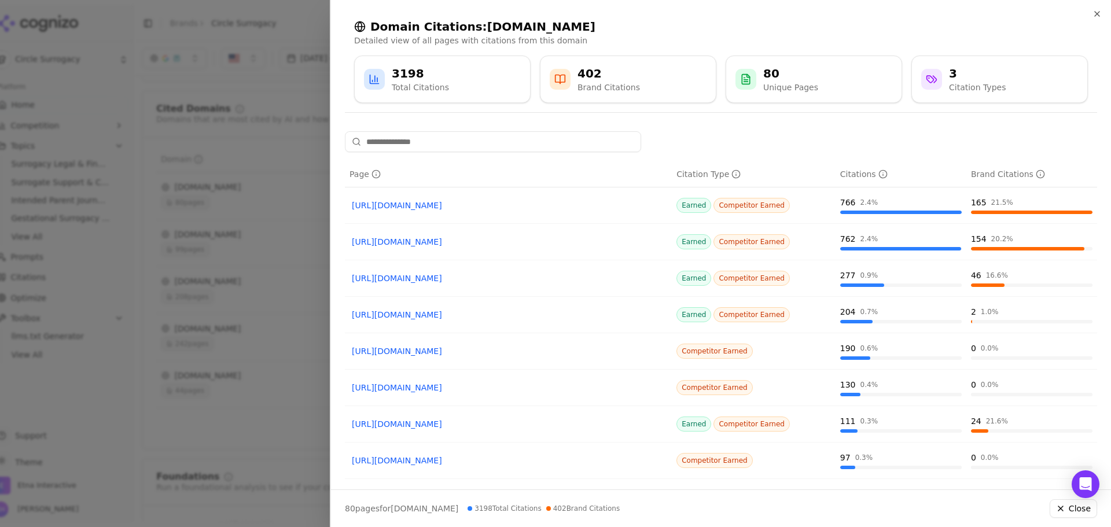
click at [474, 205] on link "https://hatch.us/en/blog/5-best-surrogacy-agencies" at bounding box center [508, 206] width 313 height 12
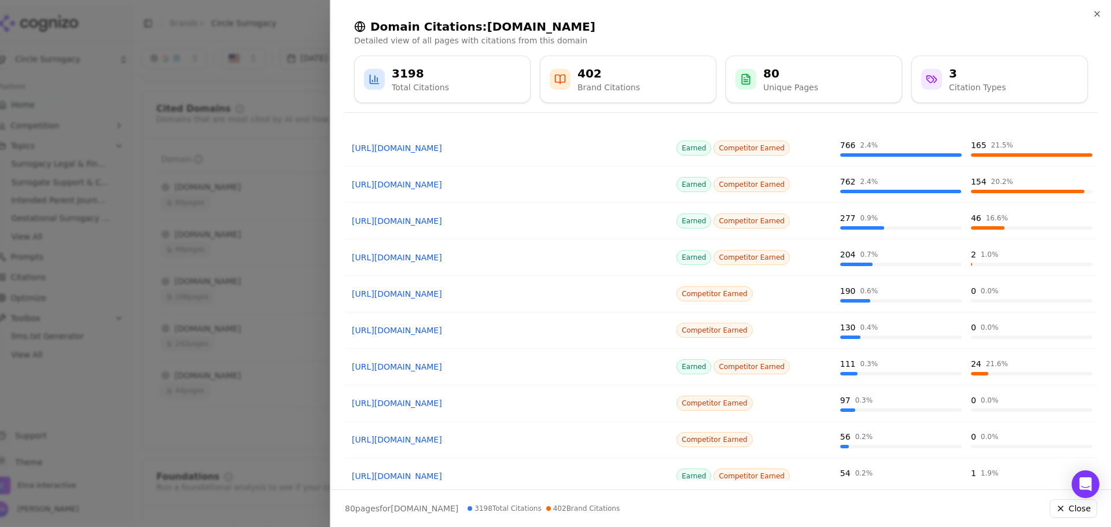
scroll to position [58, 0]
click at [266, 98] on div at bounding box center [555, 263] width 1111 height 527
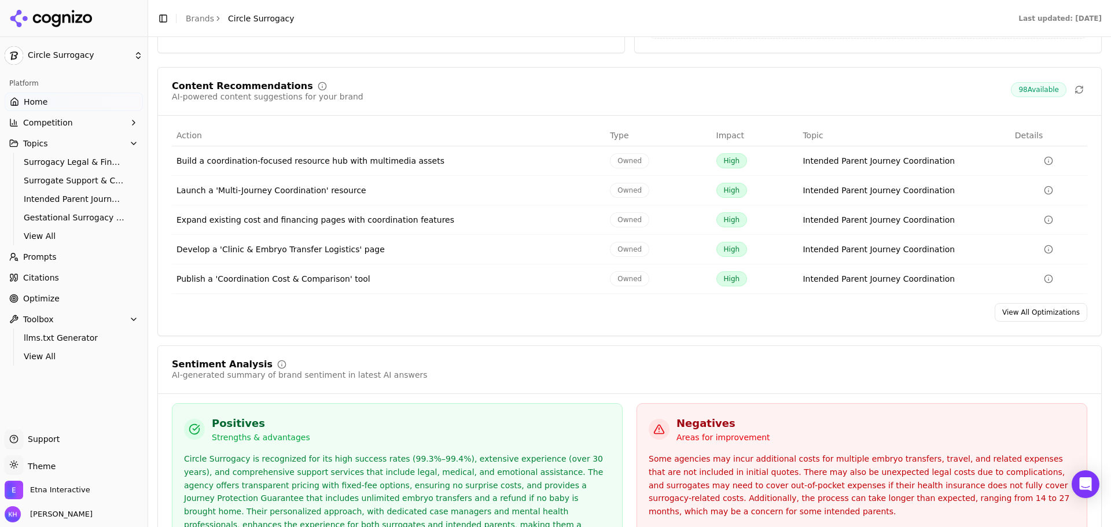
scroll to position [1692, 0]
click at [1043, 160] on icon "Data table" at bounding box center [1047, 160] width 9 height 9
click at [1043, 246] on icon "Data table" at bounding box center [1047, 248] width 9 height 9
click at [1045, 279] on circle "Data table" at bounding box center [1049, 278] width 8 height 8
click at [1043, 276] on icon "Data table" at bounding box center [1047, 278] width 9 height 9
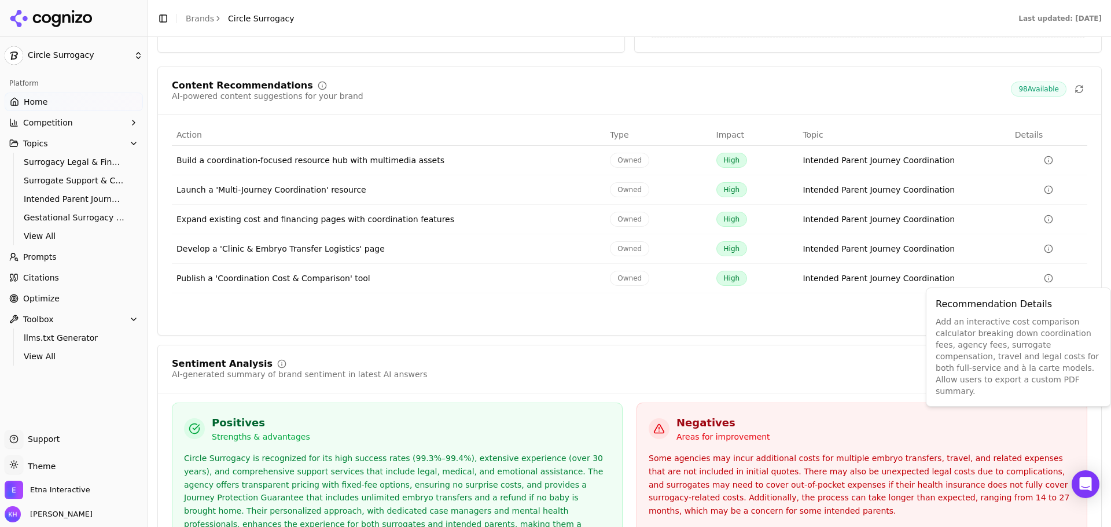
click at [1043, 276] on icon "Data table" at bounding box center [1047, 278] width 9 height 9
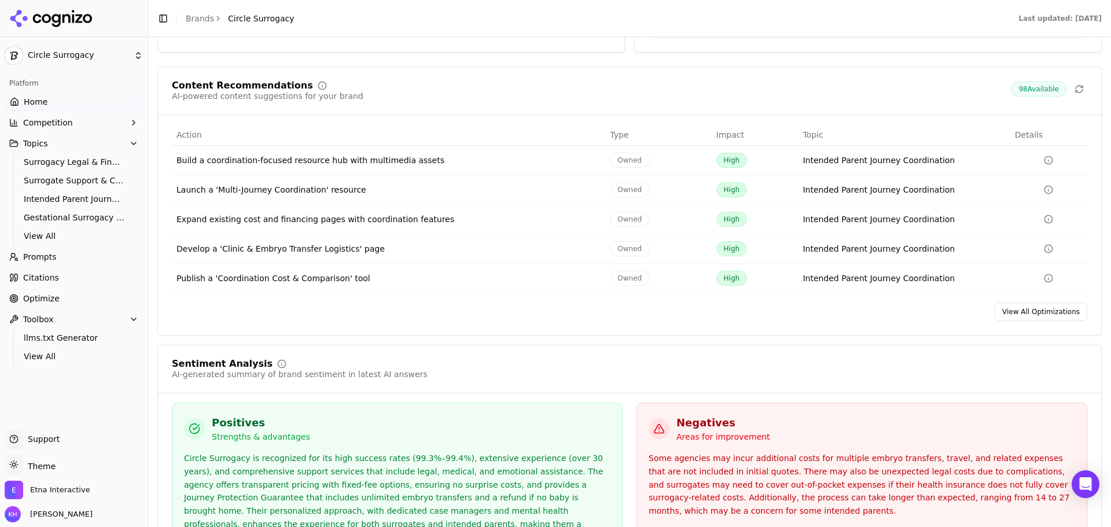
click at [1023, 309] on link "View All Optimizations" at bounding box center [1040, 312] width 93 height 19
